Goal: Transaction & Acquisition: Purchase product/service

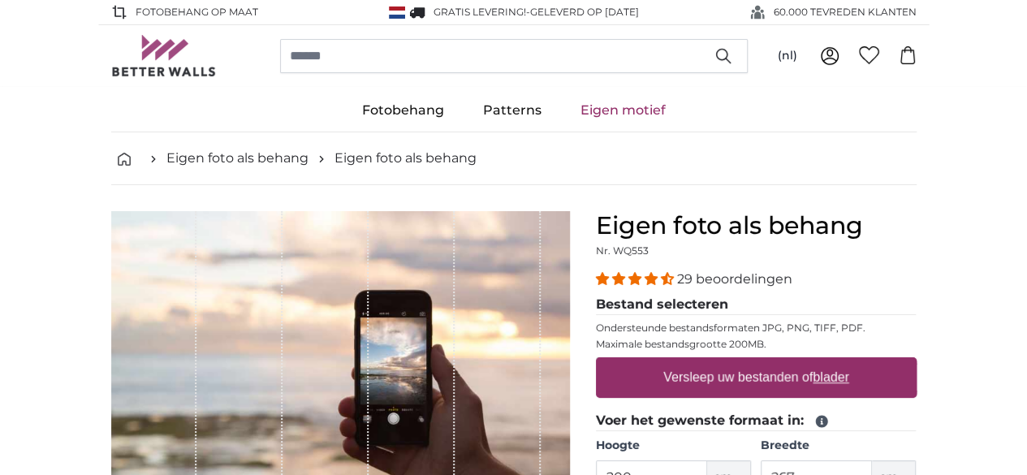
click at [848, 376] on u "blader" at bounding box center [830, 377] width 36 height 14
click at [916, 362] on input "Versleep uw bestanden of blader" at bounding box center [756, 359] width 321 height 5
click at [848, 371] on u "blader" at bounding box center [830, 377] width 36 height 14
click at [916, 362] on input "Versleep uw bestanden of blader" at bounding box center [756, 359] width 321 height 5
type input "**********"
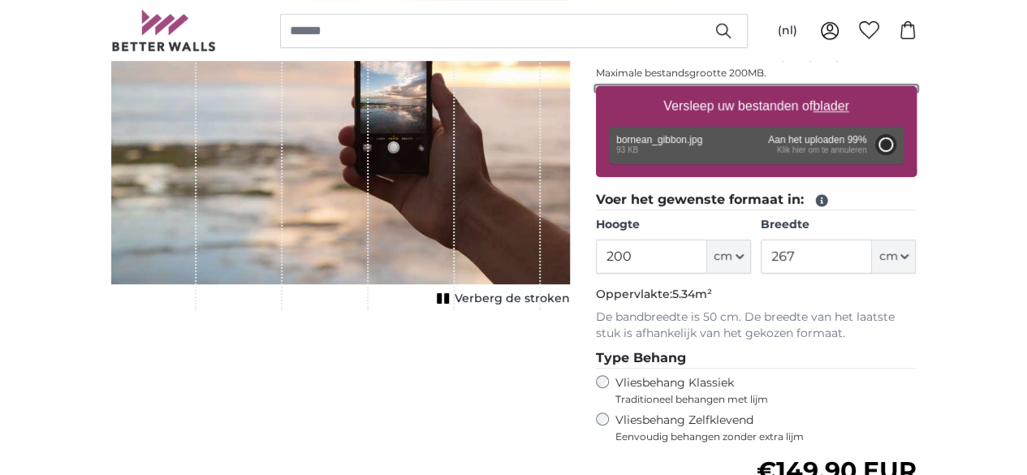
scroll to position [272, 0]
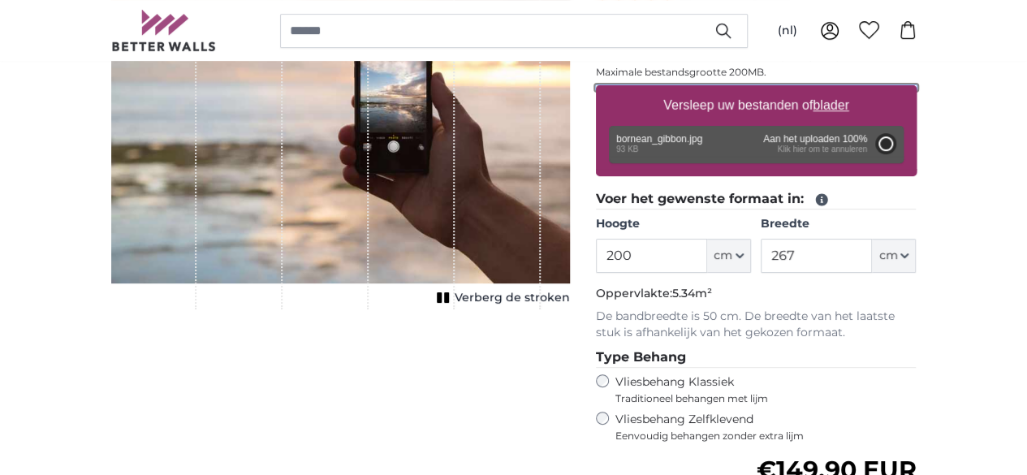
type input "56"
type input "74.5"
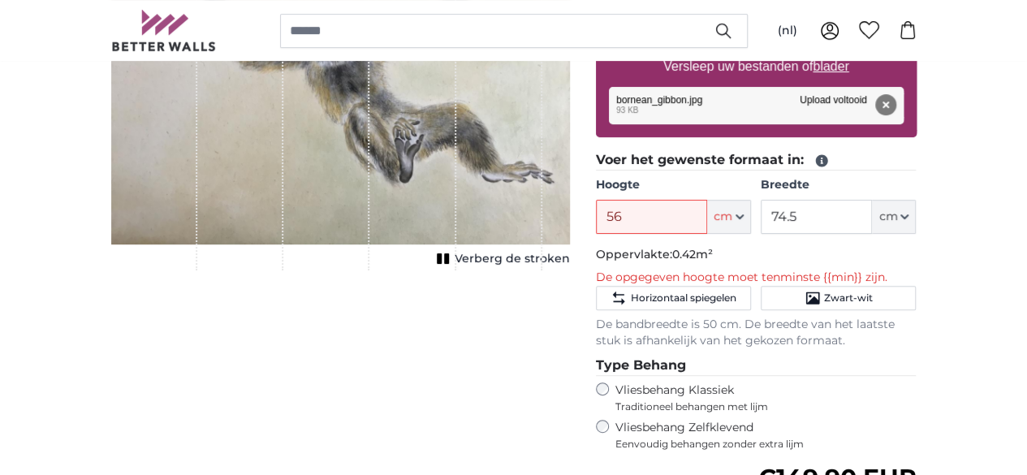
scroll to position [312, 0]
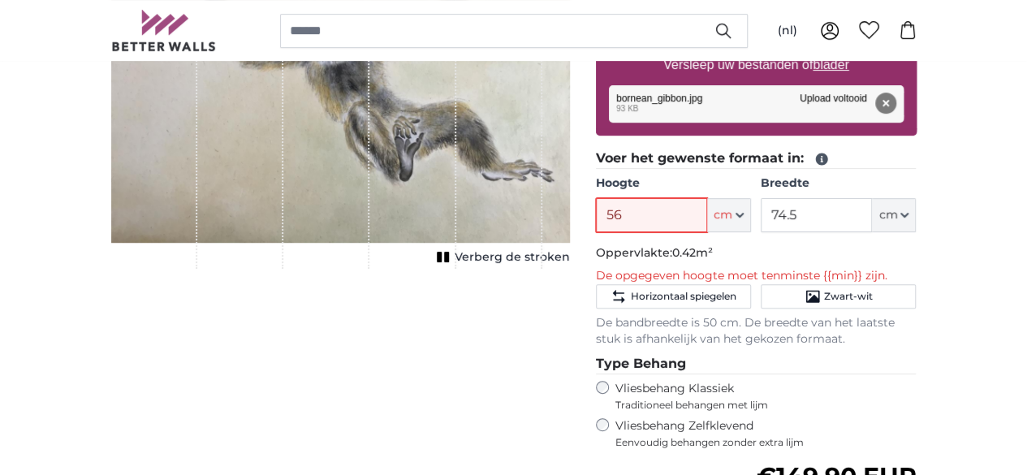
drag, startPoint x: 759, startPoint y: 213, endPoint x: 641, endPoint y: 188, distance: 120.3
click at [641, 188] on product-detail "Annuleren Afbeelding bijsnijden Verberg de stroken Eigen foto als behang Nr. WQ…" at bounding box center [513, 300] width 831 height 855
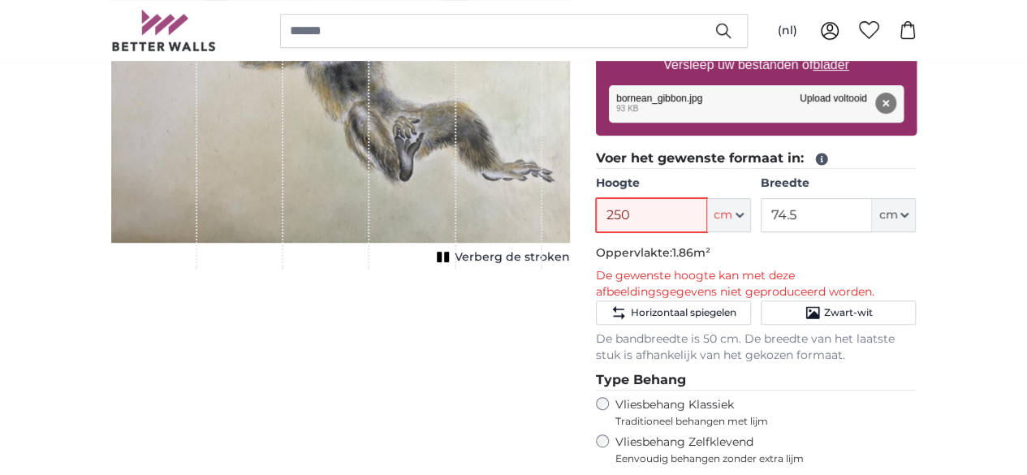
type input "250"
click at [872, 209] on input "74.5" at bounding box center [815, 215] width 111 height 34
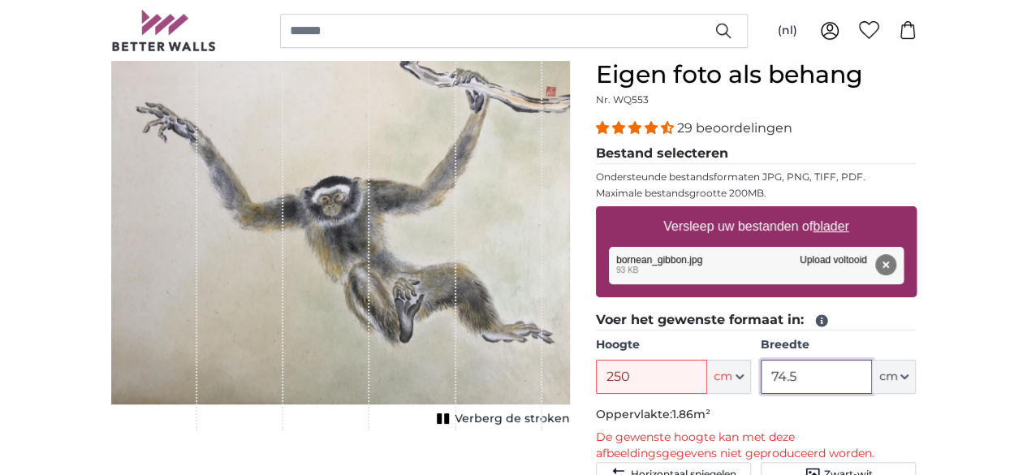
scroll to position [154, 0]
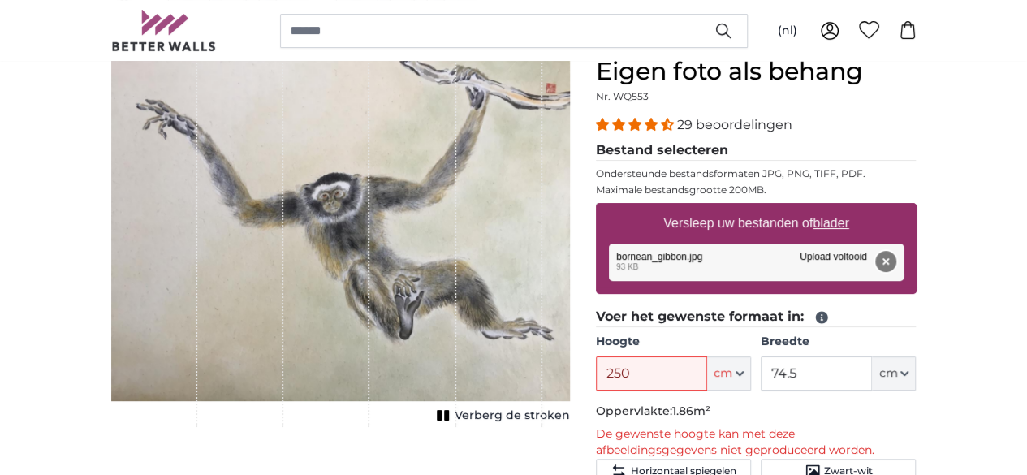
click at [895, 261] on button "Verwijderen" at bounding box center [884, 261] width 21 height 21
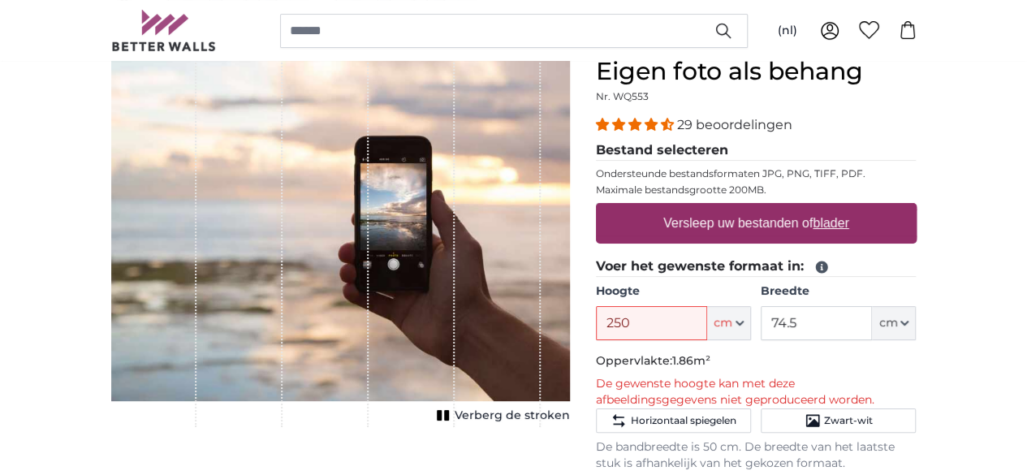
click at [848, 225] on u "blader" at bounding box center [830, 223] width 36 height 14
click at [916, 208] on input "Versleep uw bestanden of blader" at bounding box center [756, 205] width 321 height 5
type input "**********"
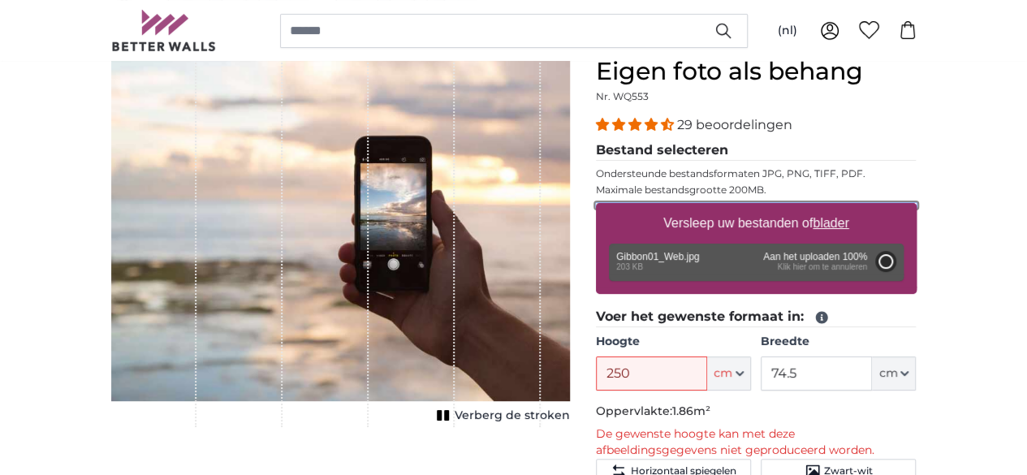
type input "145.3"
type input "109"
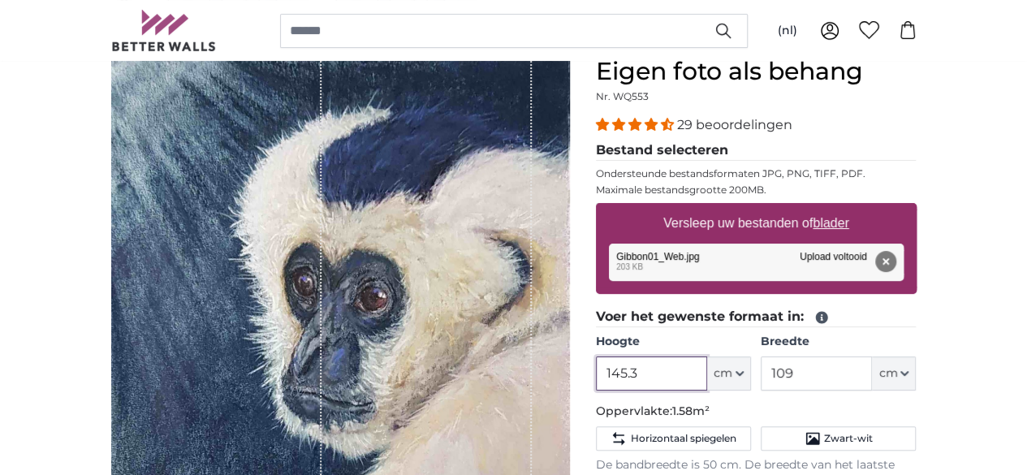
drag, startPoint x: 742, startPoint y: 377, endPoint x: 688, endPoint y: 369, distance: 54.1
click at [688, 369] on div "Eigen foto als behang Nr. WQ553 29 beoordelingen Bestand selecteren Ondersteund…" at bounding box center [756, 463] width 347 height 812
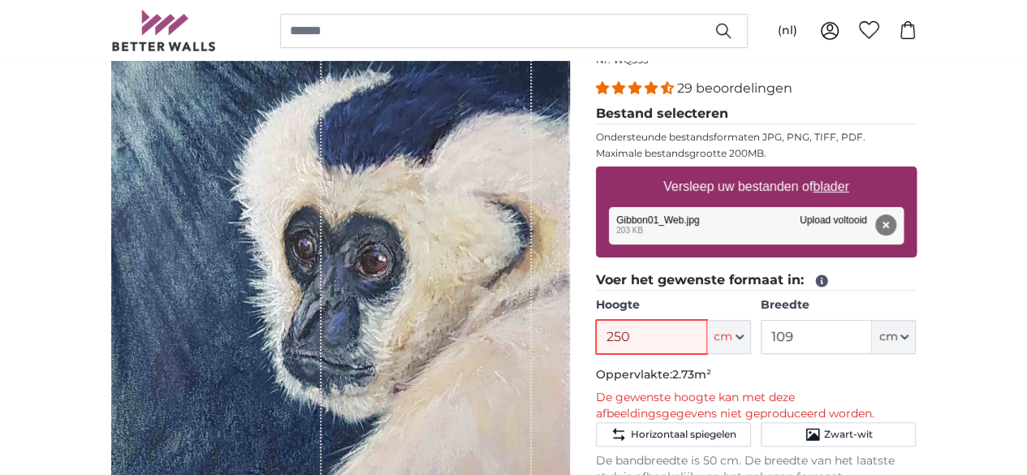
scroll to position [187, 0]
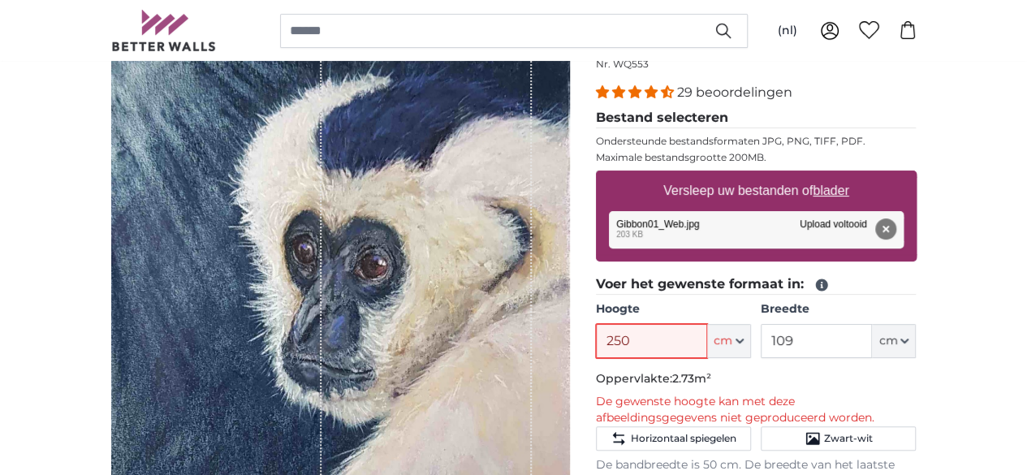
type input "250"
